Goal: Find specific page/section: Find specific page/section

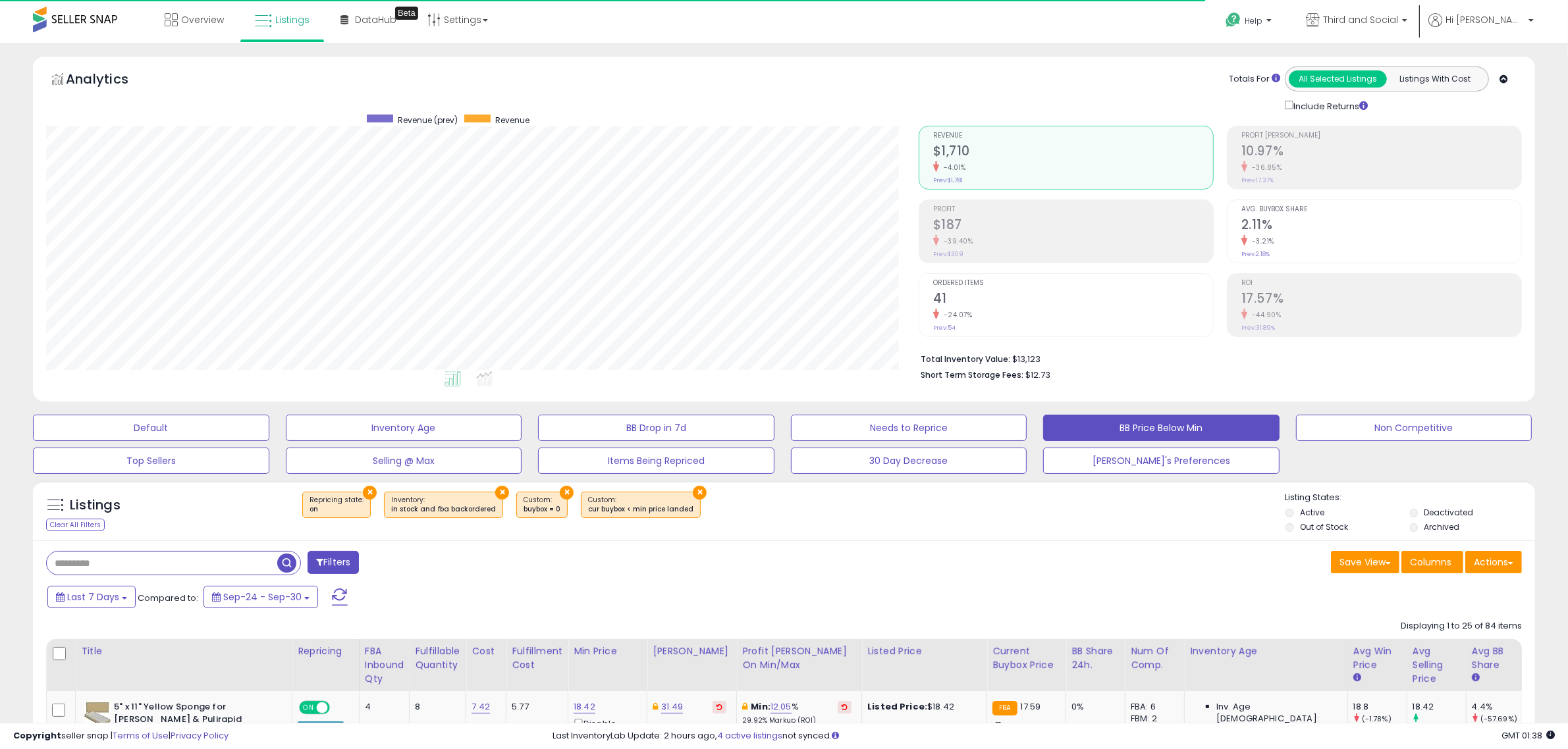
scroll to position [270, 872]
click at [198, 20] on span "Overview" at bounding box center [202, 19] width 43 height 13
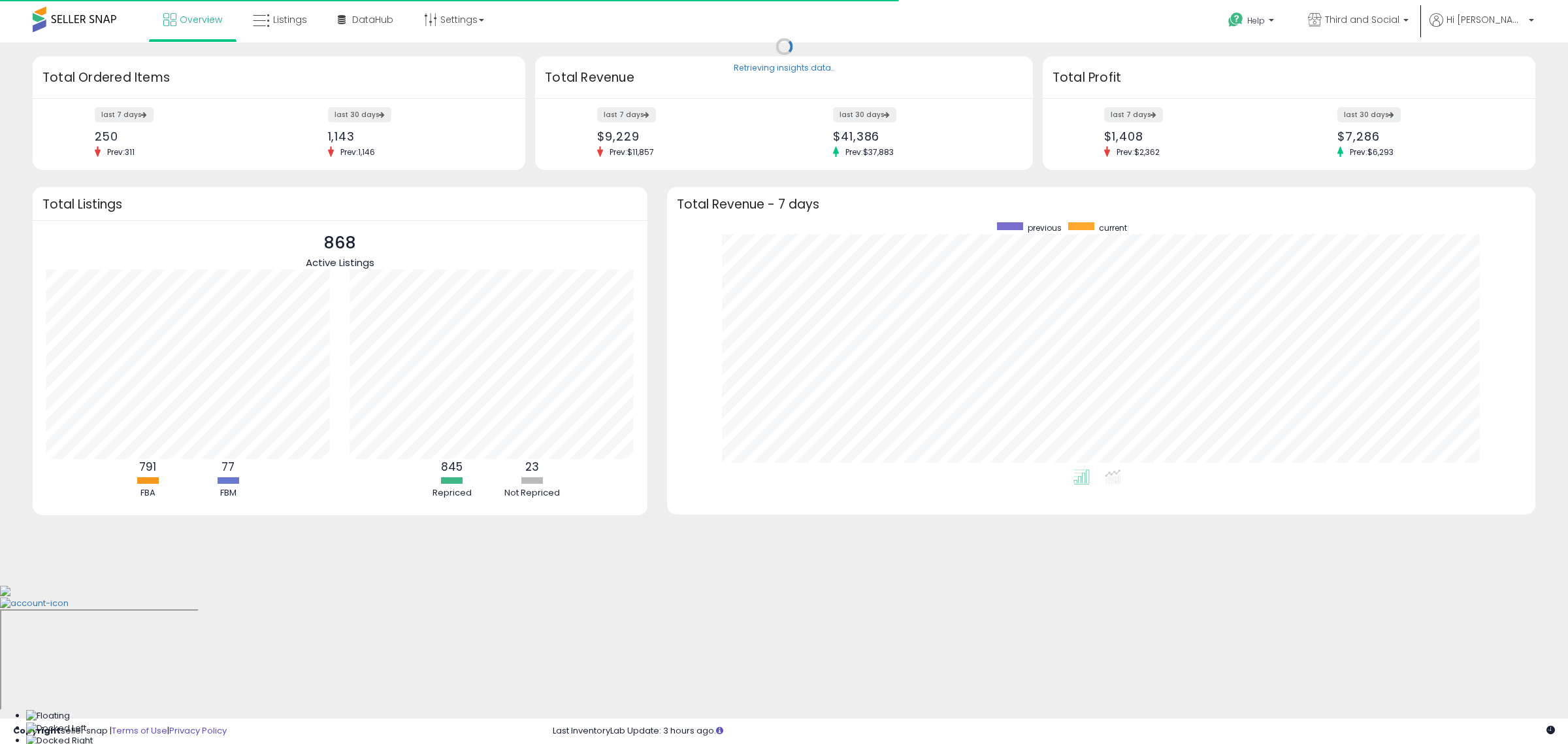
scroll to position [247, 843]
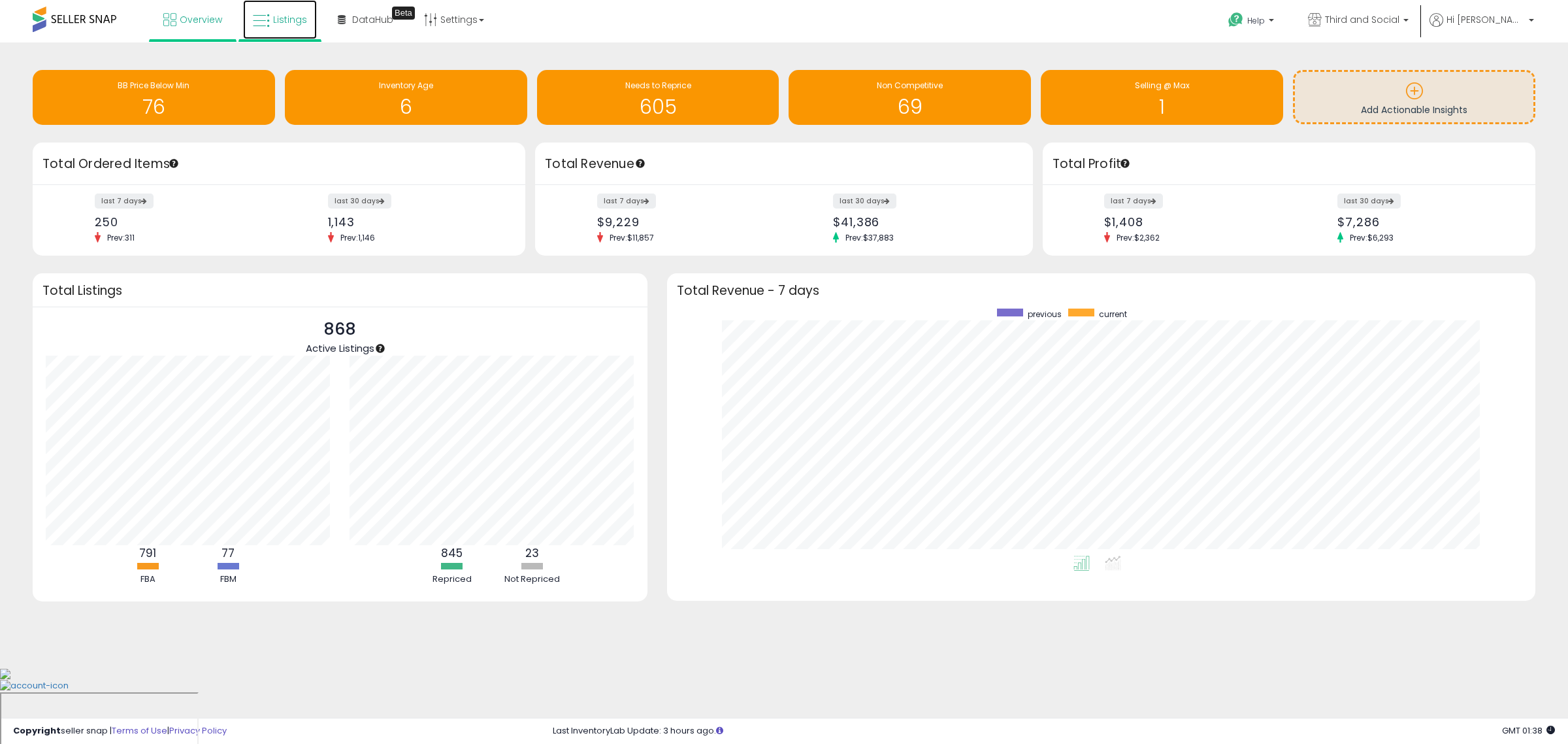
click at [281, 23] on span "Listings" at bounding box center [289, 19] width 34 height 13
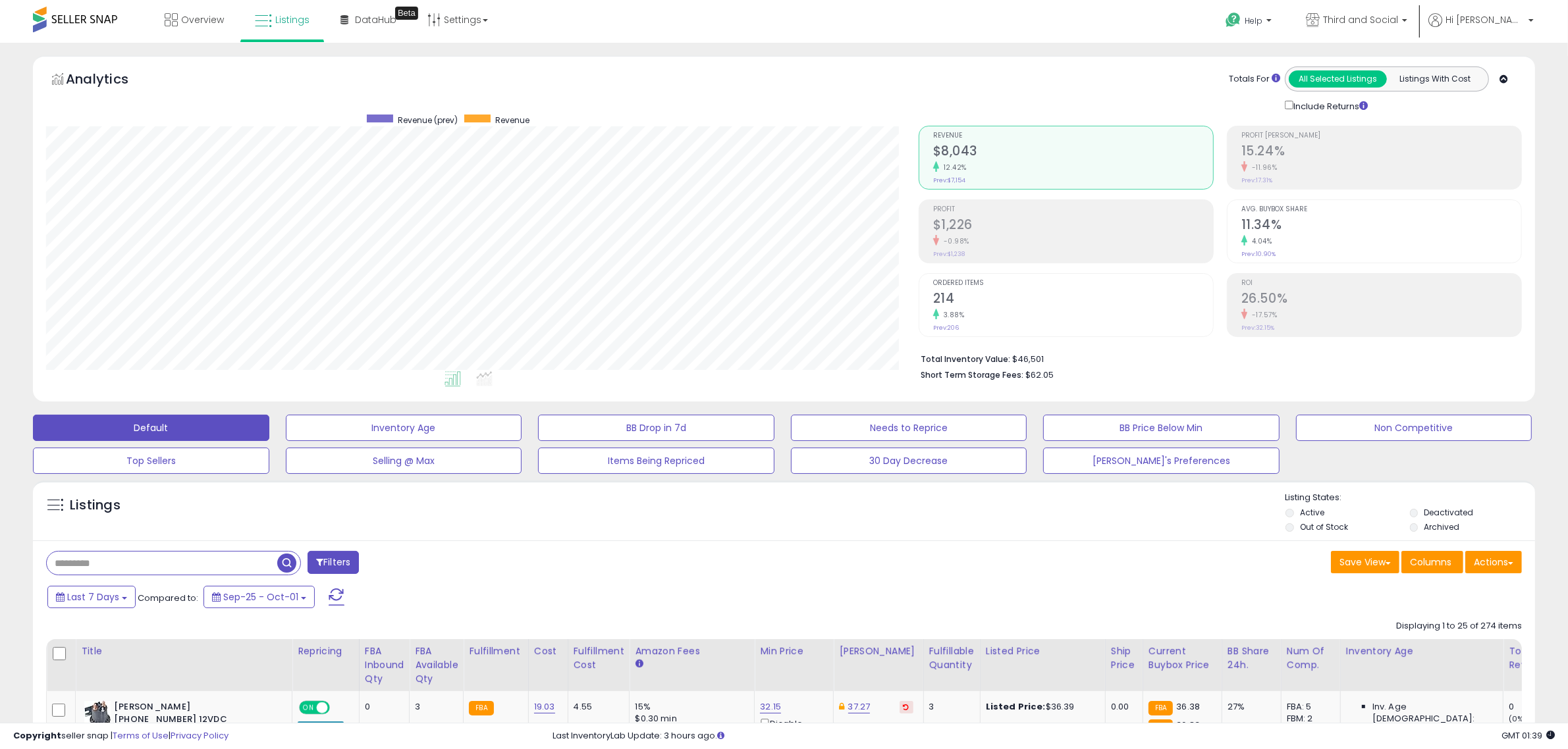
click at [854, 106] on div "Analytics Totals For All Selected Listings Listings With Cost Include Returns" at bounding box center [784, 89] width 1475 height 46
